Goal: Check status: Check status

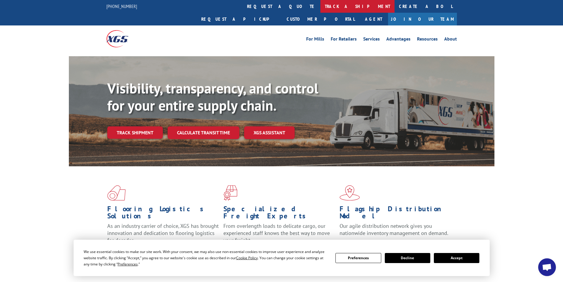
click at [320, 2] on link "track a shipment" at bounding box center [357, 6] width 74 height 13
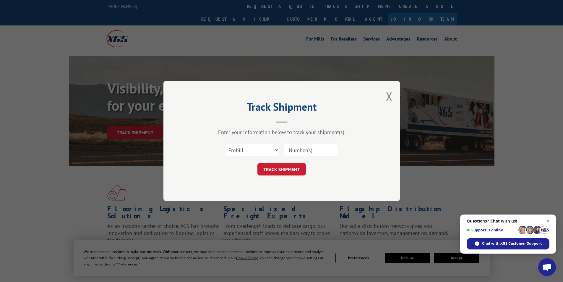
click at [299, 150] on input at bounding box center [311, 150] width 54 height 12
paste input "2877611"
type input "2877611"
click at [280, 173] on button "TRACK SHIPMENT" at bounding box center [281, 169] width 48 height 12
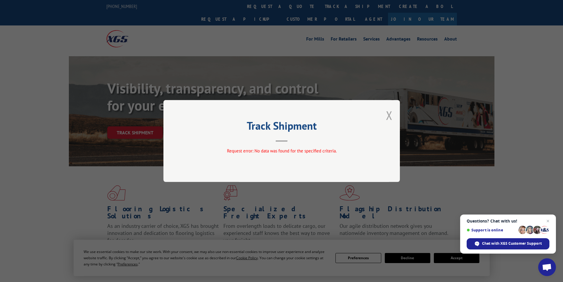
click at [392, 114] on button "Close modal" at bounding box center [389, 115] width 7 height 16
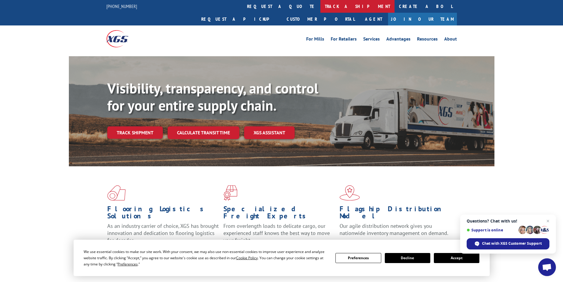
click at [320, 2] on link "track a shipment" at bounding box center [357, 6] width 74 height 13
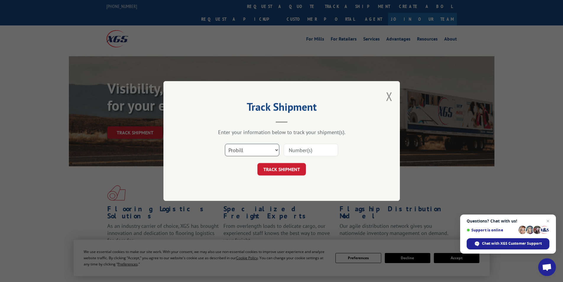
drag, startPoint x: 277, startPoint y: 148, endPoint x: 274, endPoint y: 149, distance: 3.3
click at [277, 148] on select "Select category... Probill BOL PO" at bounding box center [252, 150] width 54 height 12
select select "bol"
click at [225, 144] on select "Select category... Probill BOL PO" at bounding box center [252, 150] width 54 height 12
click at [302, 151] on input at bounding box center [311, 150] width 54 height 12
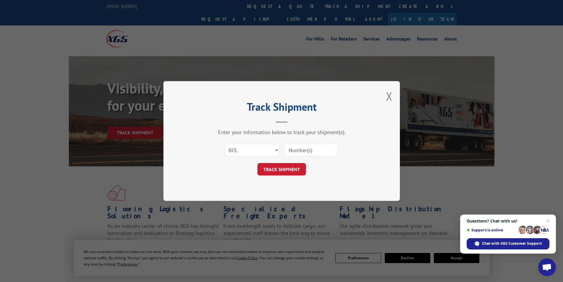
paste input "2877611"
type input "2877611"
click at [287, 172] on button "TRACK SHIPMENT" at bounding box center [281, 169] width 48 height 12
